Goal: Navigation & Orientation: Find specific page/section

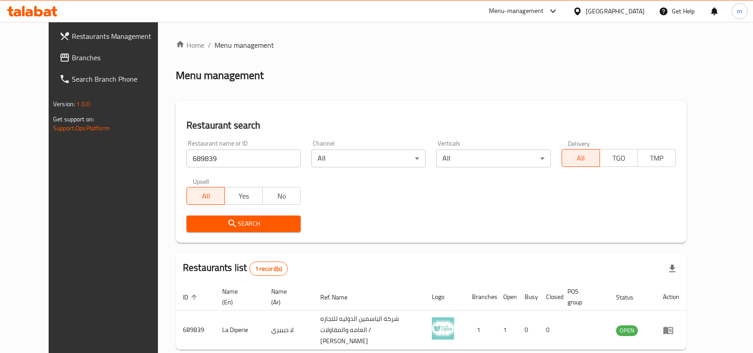
scroll to position [38, 0]
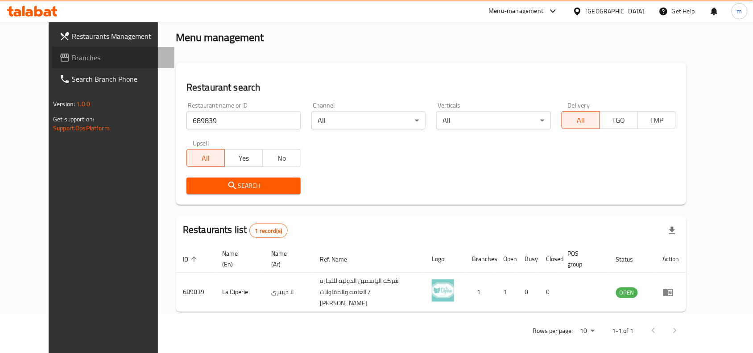
click at [52, 50] on link "Branches" at bounding box center [113, 57] width 122 height 21
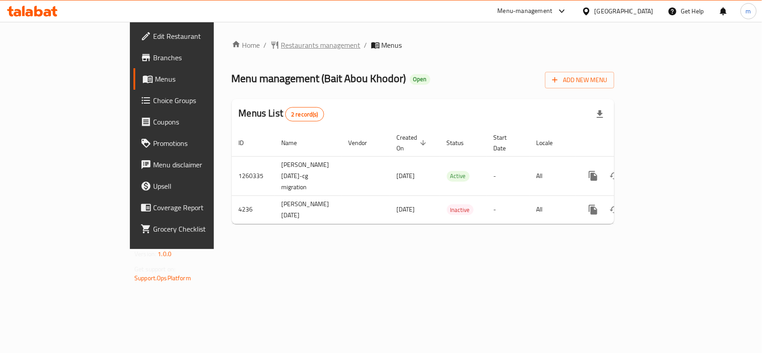
click at [281, 43] on span "Restaurants management" at bounding box center [320, 45] width 79 height 11
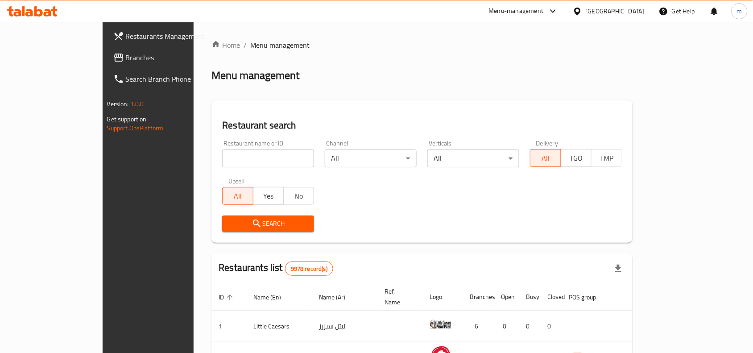
click at [126, 61] on span "Branches" at bounding box center [174, 57] width 96 height 11
